Goal: Information Seeking & Learning: Find contact information

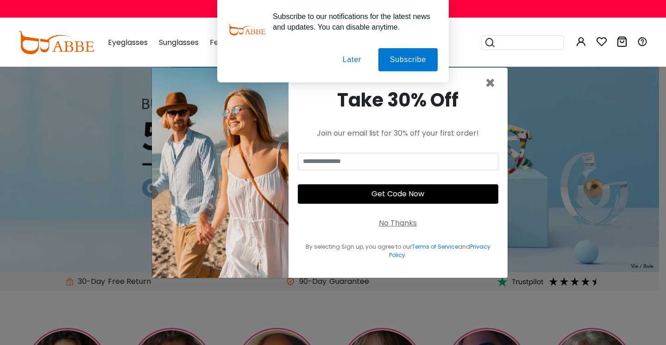
click at [475, 81] on div "Subscribe to our notifications for the latest news and updates. You can disable…" at bounding box center [333, 41] width 666 height 82
click at [481, 82] on div "Subscribe to our notifications for the latest news and updates. You can disable…" at bounding box center [333, 41] width 666 height 82
click at [484, 84] on div "Take 30% Off Join our email list for 30% off your first order! Get Code Now No …" at bounding box center [398, 173] width 219 height 210
click at [487, 85] on span "×" at bounding box center [490, 83] width 11 height 24
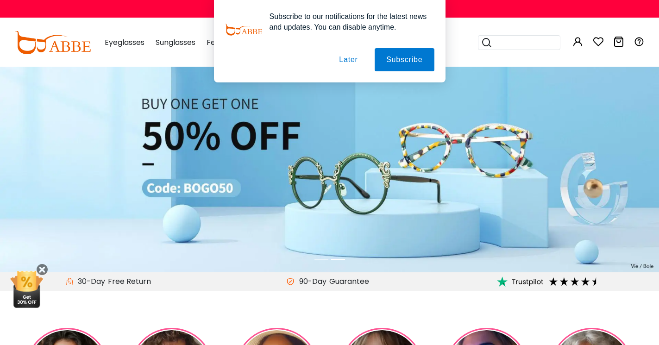
click at [464, 78] on div "Subscribe to our notifications for the latest news and updates. You can disable…" at bounding box center [329, 41] width 659 height 82
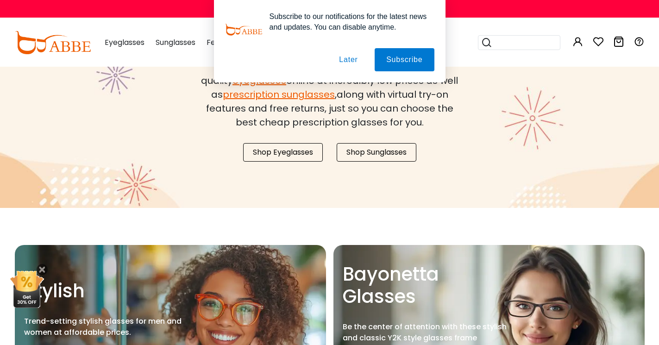
scroll to position [964, 0]
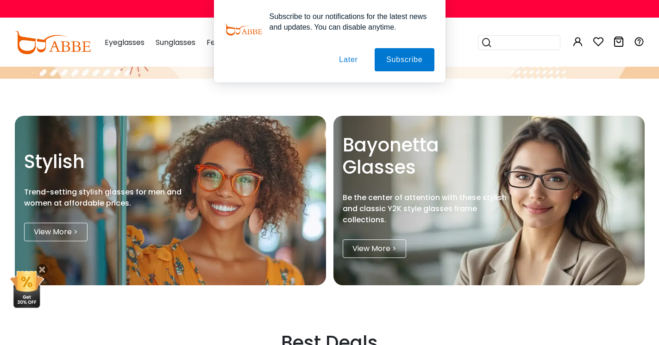
click at [468, 81] on div "Subscribe to our notifications for the latest news and updates. You can disable…" at bounding box center [329, 41] width 659 height 82
click at [468, 74] on div "Subscribe to our notifications for the latest news and updates. You can disable…" at bounding box center [329, 41] width 659 height 82
click at [362, 62] on button "Later" at bounding box center [348, 59] width 42 height 23
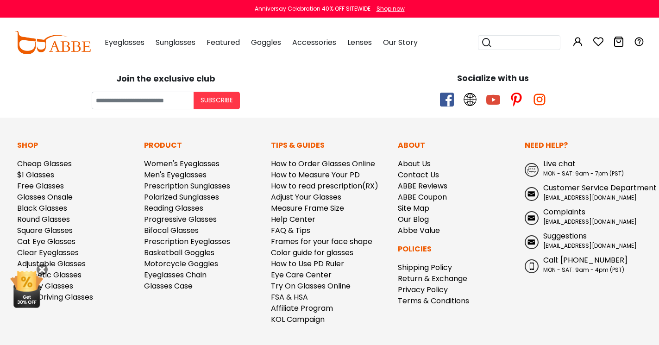
scroll to position [2496, 0]
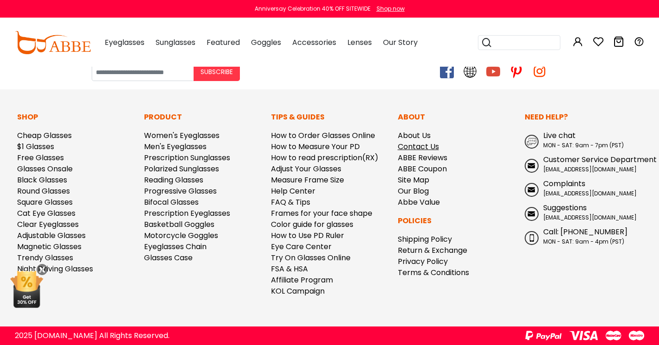
click at [423, 149] on link "Contact Us" at bounding box center [418, 146] width 41 height 11
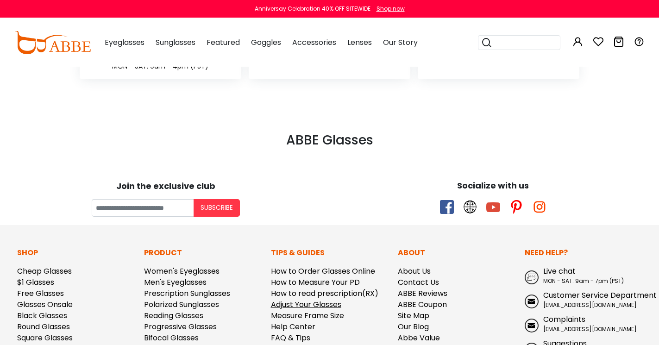
scroll to position [305, 0]
click at [442, 201] on span at bounding box center [447, 208] width 14 height 14
